Goal: Task Accomplishment & Management: Manage account settings

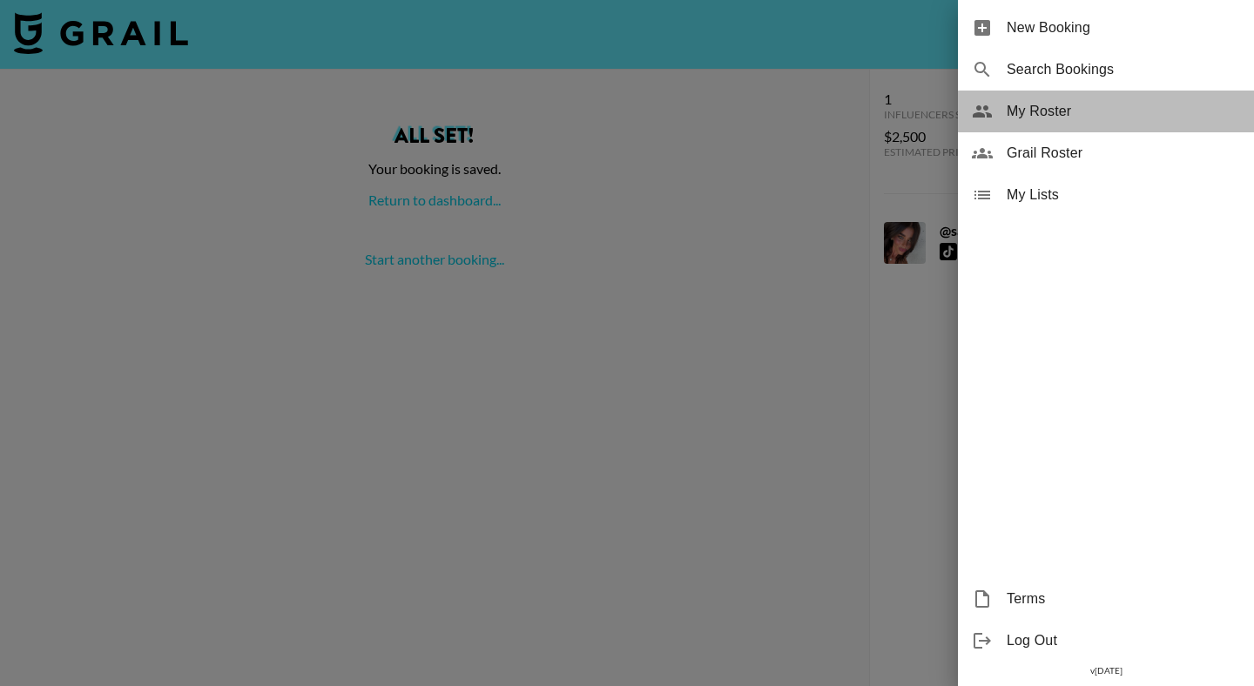
click at [1044, 104] on span "My Roster" at bounding box center [1123, 111] width 233 height 21
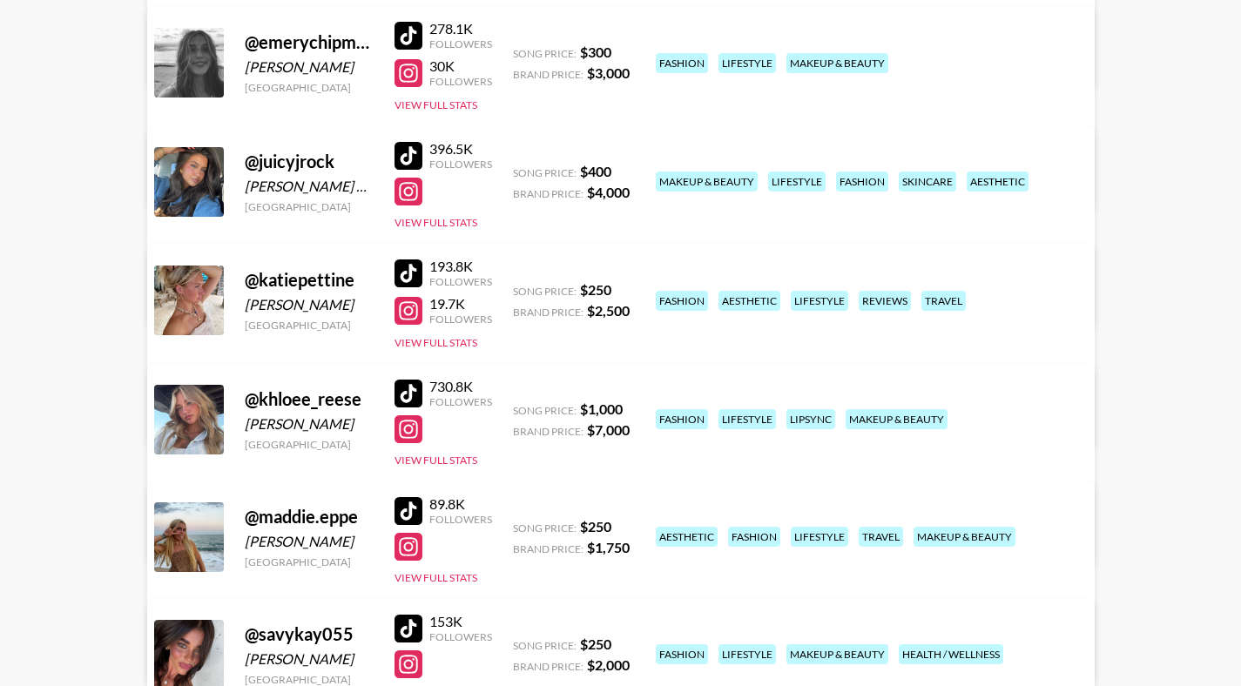
scroll to position [756, 0]
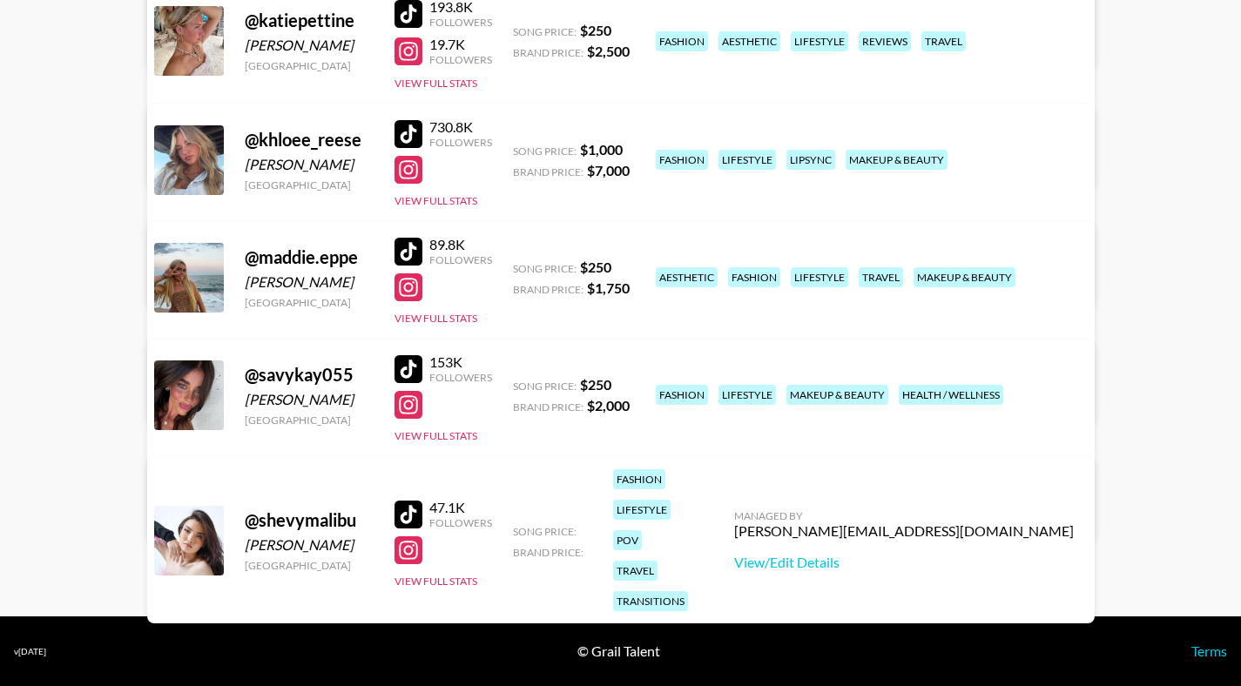
click at [518, 267] on link "View/Edit Details" at bounding box center [349, 275] width 340 height 17
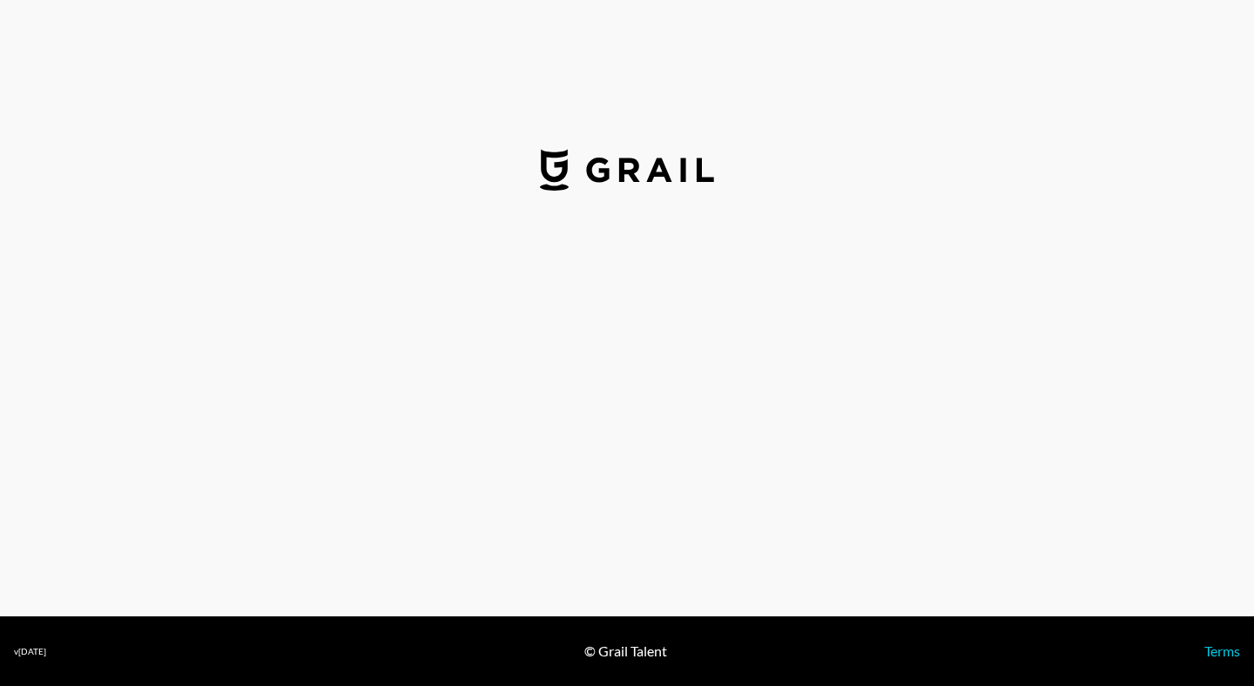
select select "USD"
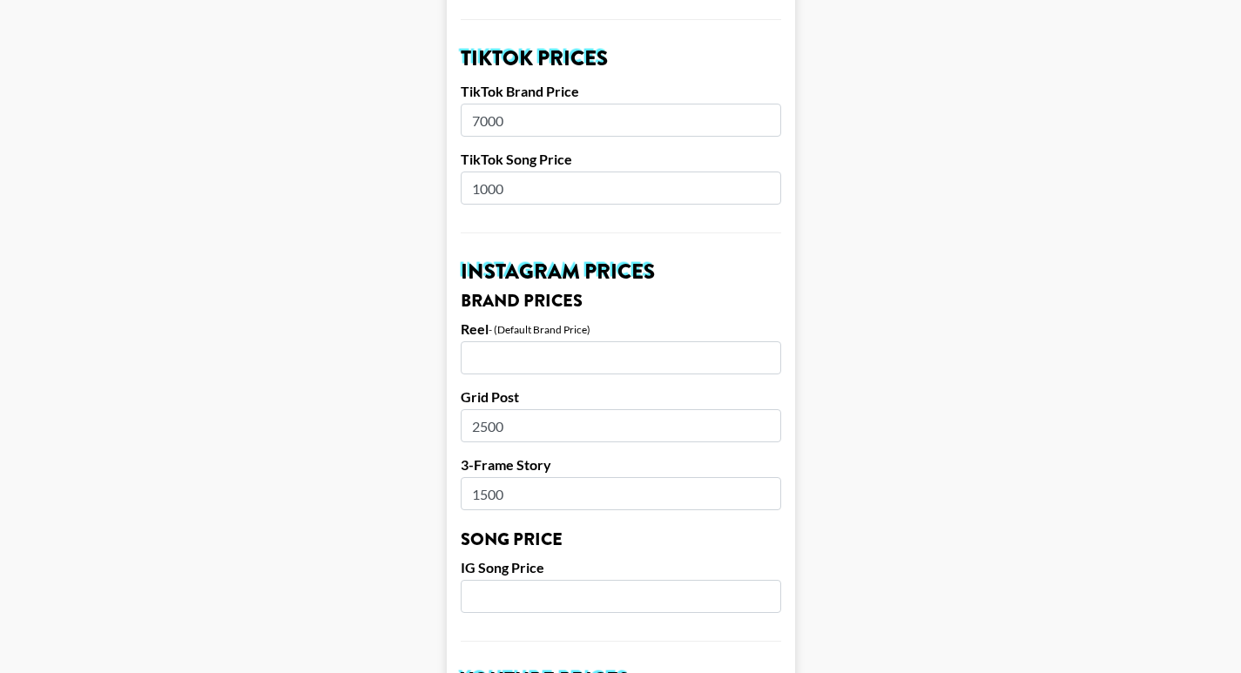
scroll to position [586, 0]
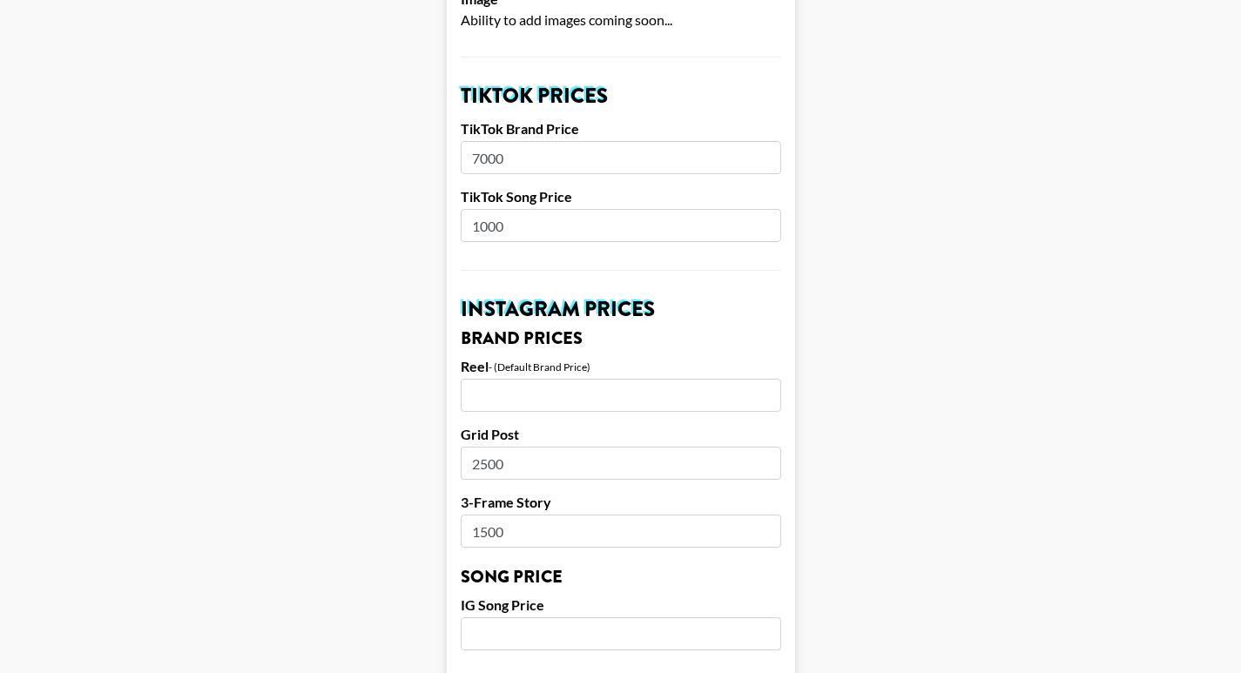
click at [496, 141] on input "7000" at bounding box center [621, 157] width 321 height 33
type input "7500"
click at [879, 322] on main "Airtable ID: recEW9cp1m4352AVE Manager(s) [PERSON_NAME][EMAIL_ADDRESS][DOMAIN_N…" at bounding box center [620, 607] width 1213 height 2193
click at [616, 379] on input "number" at bounding box center [621, 395] width 321 height 33
type input "5000"
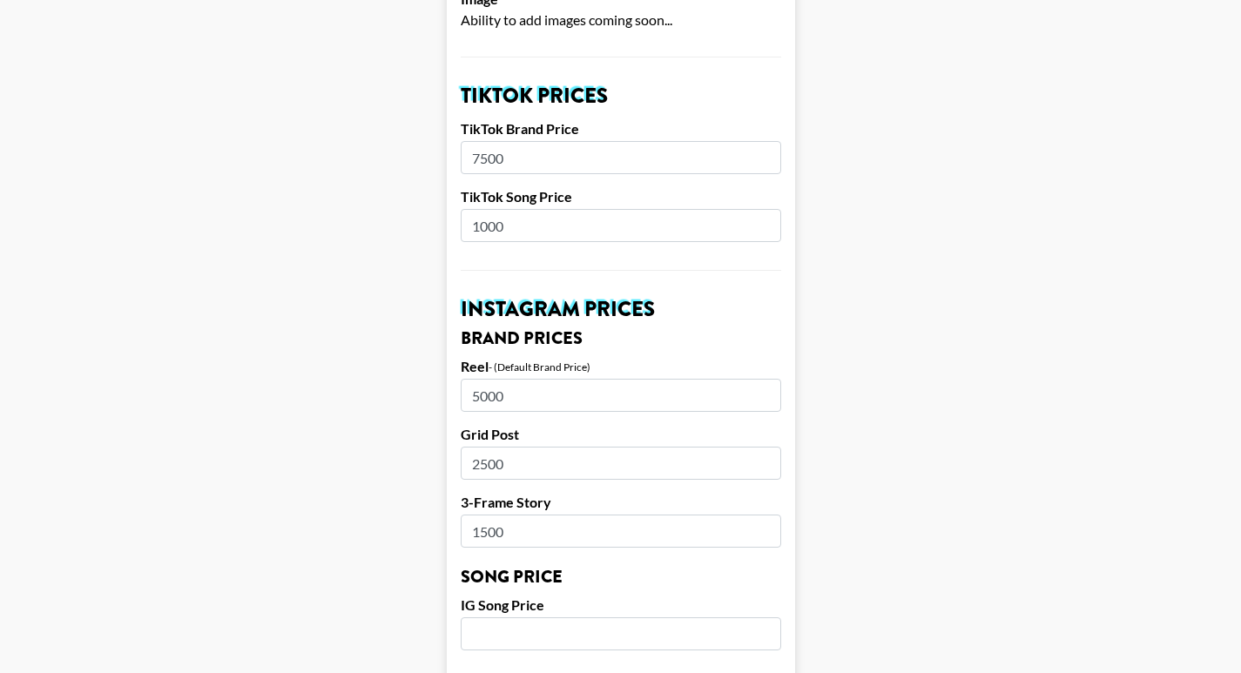
click at [906, 453] on main "Airtable ID: recEW9cp1m4352AVE Manager(s) [PERSON_NAME][EMAIL_ADDRESS][DOMAIN_N…" at bounding box center [620, 607] width 1213 height 2193
click at [623, 618] on input "number" at bounding box center [621, 634] width 321 height 33
type input "1000"
click at [795, 587] on form "Airtable ID: recEW9cp1m4352AVE Manager(s) [PERSON_NAME][EMAIL_ADDRESS][DOMAIN_N…" at bounding box center [621, 607] width 348 height 2193
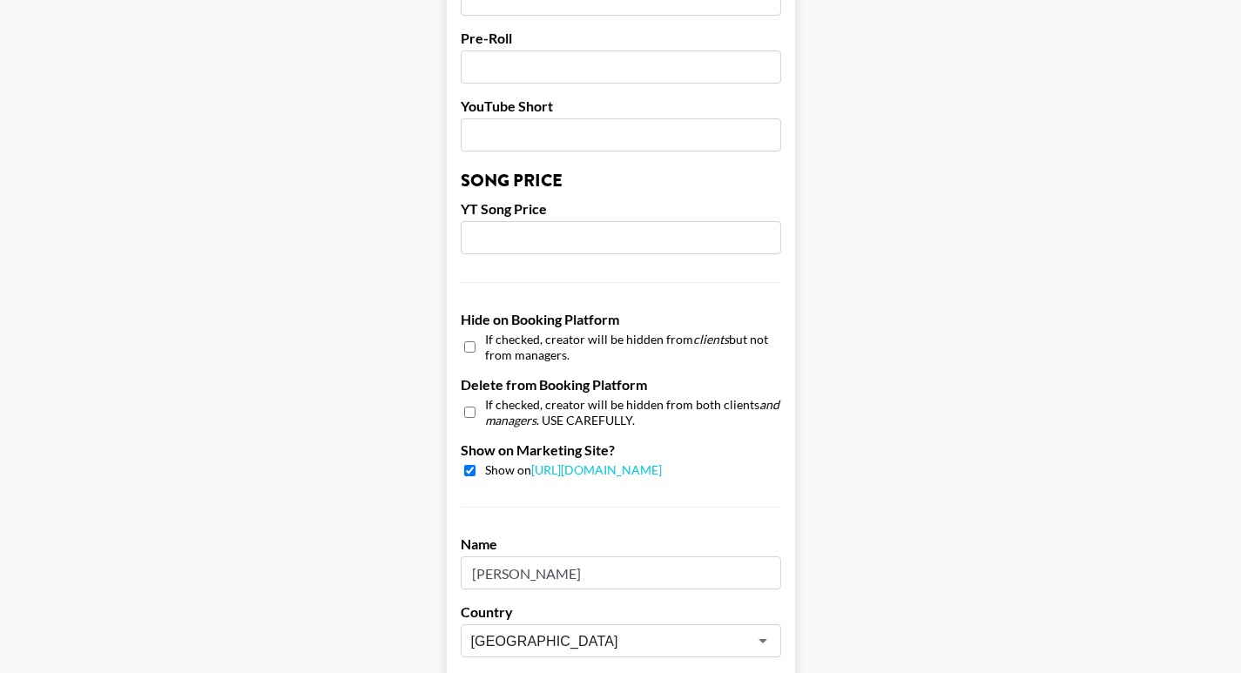
scroll to position [1690, 0]
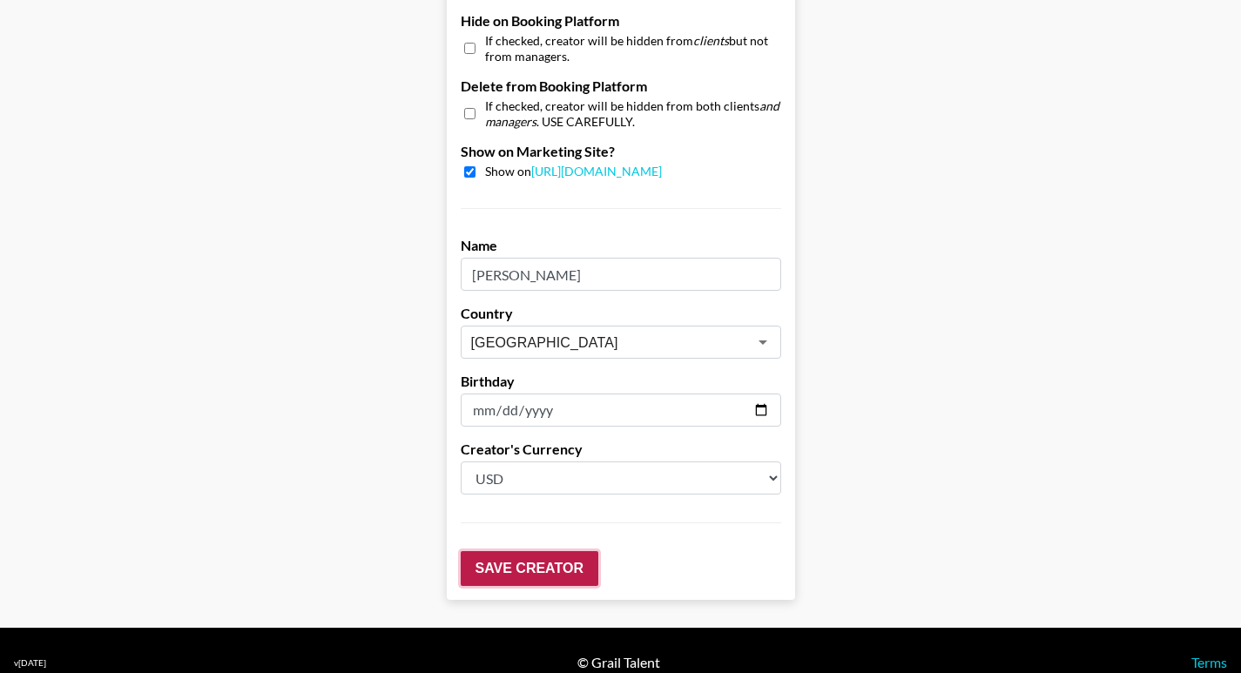
click at [549, 551] on input "Save Creator" at bounding box center [530, 568] width 138 height 35
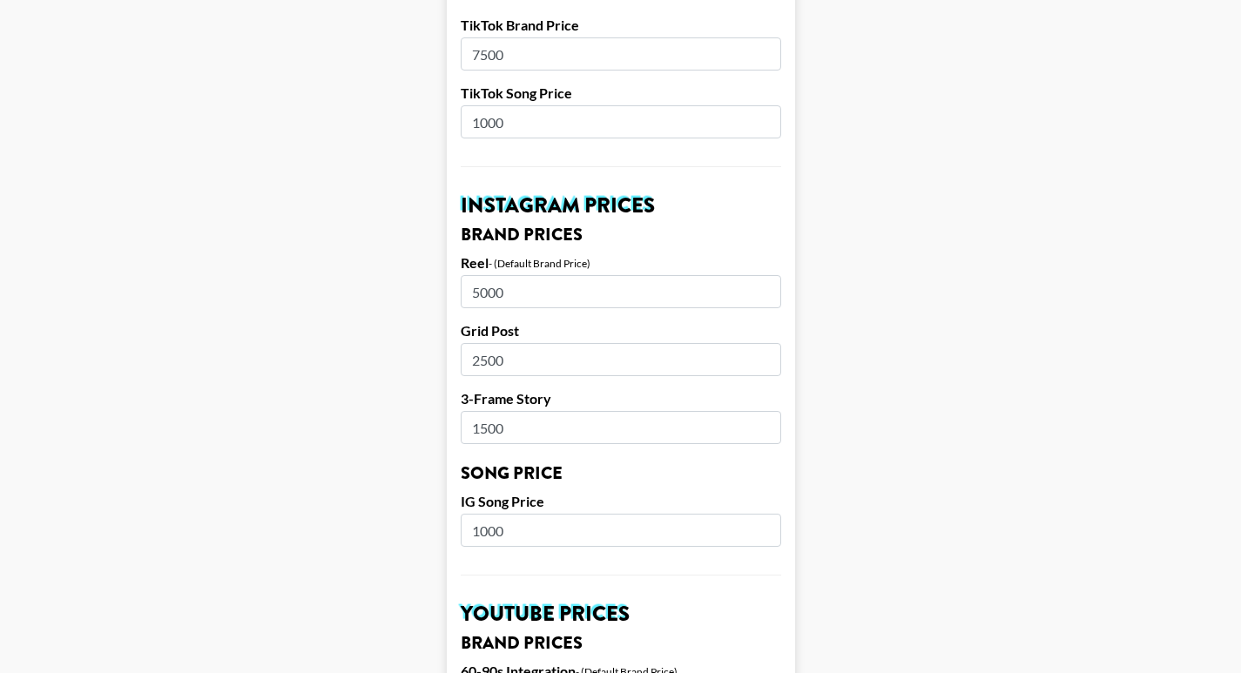
scroll to position [0, 0]
